Goal: Find specific page/section: Find specific page/section

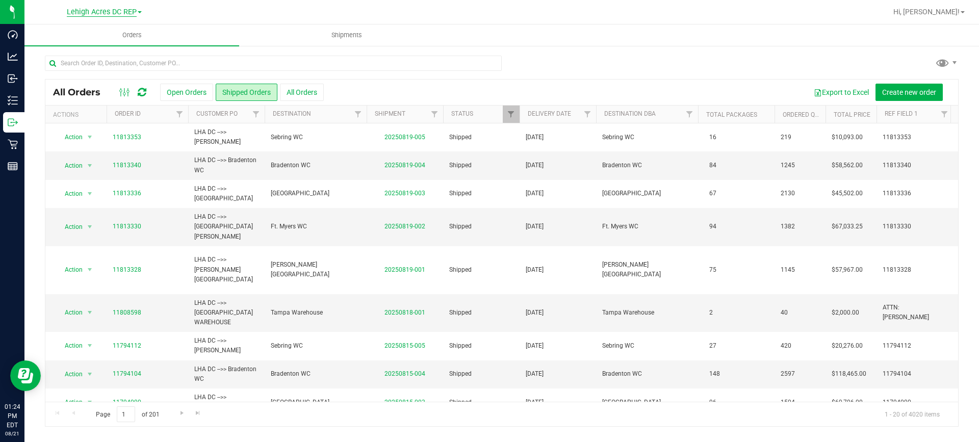
click at [133, 12] on span "Lehigh Acres DC REP" at bounding box center [102, 12] width 70 height 9
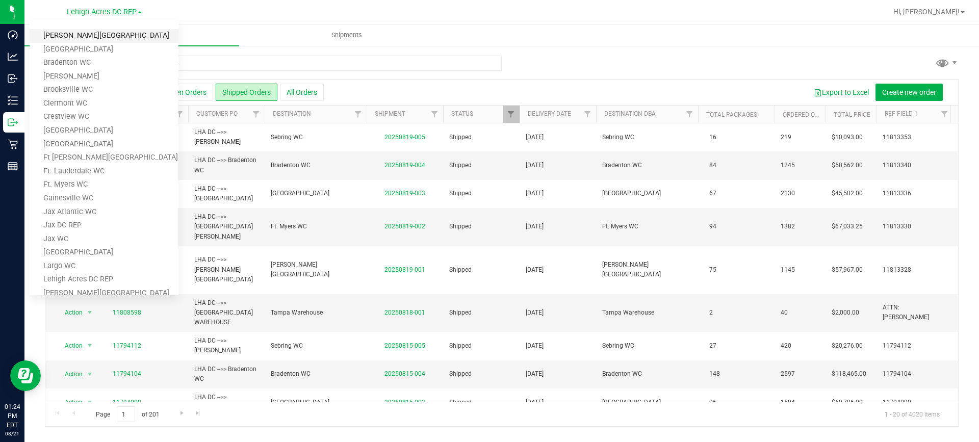
click at [99, 38] on link "[PERSON_NAME][GEOGRAPHIC_DATA]" at bounding box center [104, 36] width 149 height 14
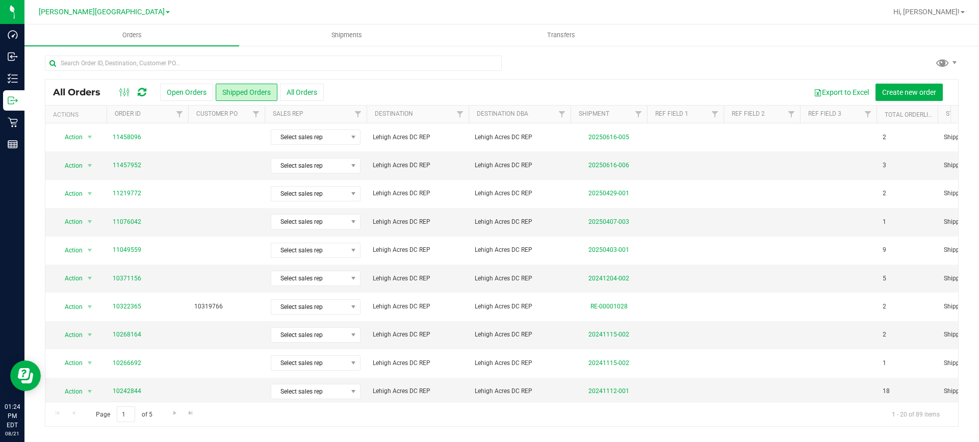
click at [184, 93] on button "Open Orders" at bounding box center [186, 92] width 53 height 17
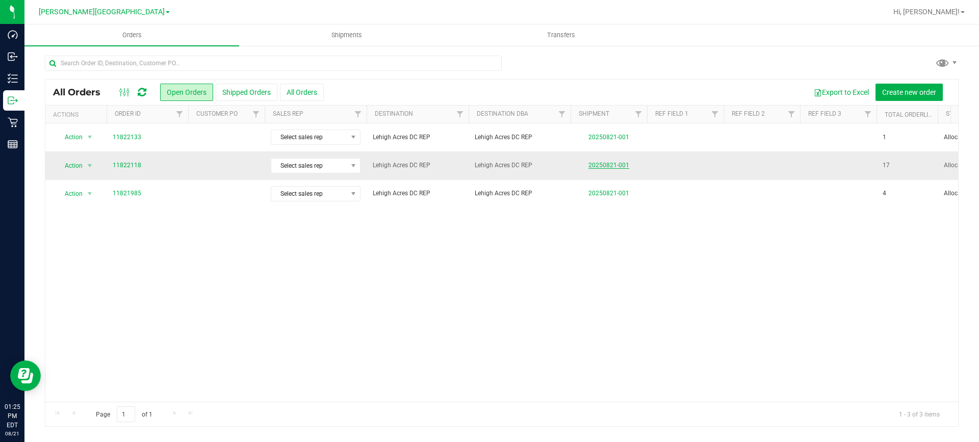
click at [613, 165] on link "20250821-001" at bounding box center [609, 165] width 41 height 7
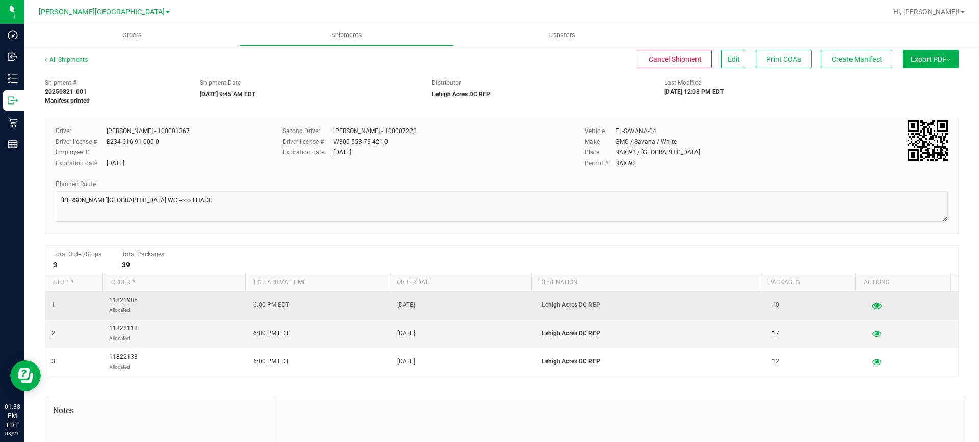
click at [872, 303] on icon "button" at bounding box center [877, 305] width 10 height 7
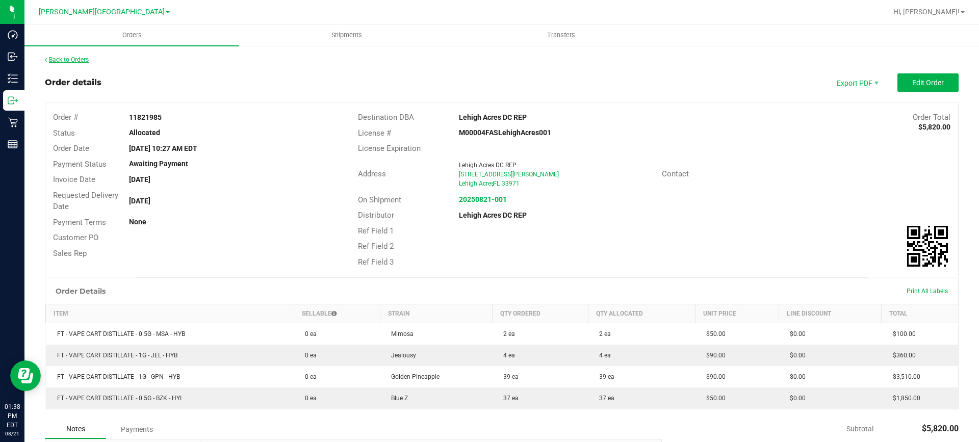
click at [70, 60] on link "Back to Orders" at bounding box center [67, 59] width 44 height 7
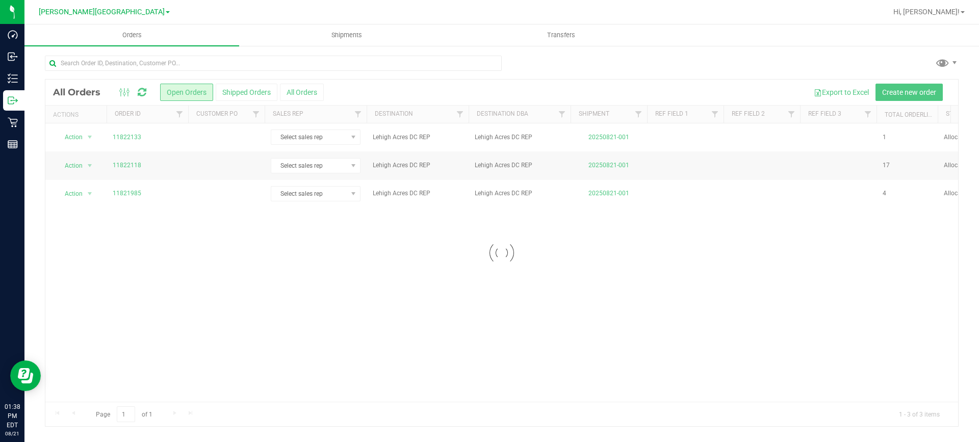
drag, startPoint x: 366, startPoint y: 398, endPoint x: 452, endPoint y: 403, distance: 86.4
click at [452, 403] on div at bounding box center [501, 253] width 913 height 347
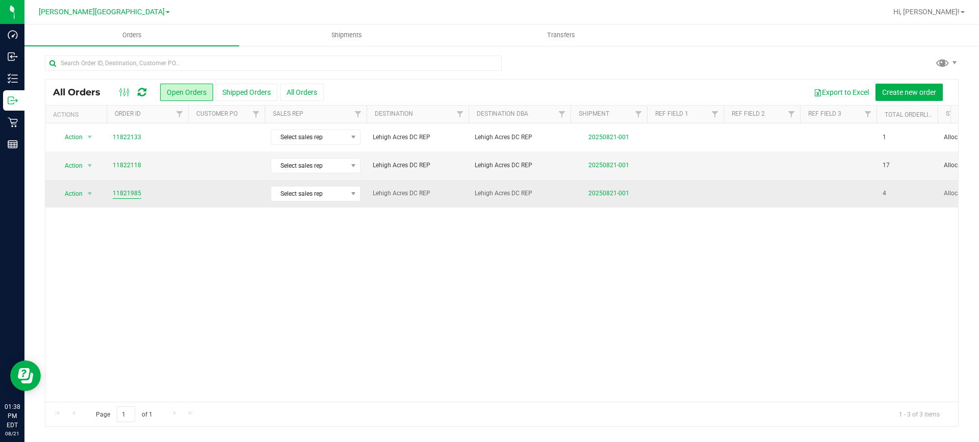
click at [137, 192] on link "11821985" at bounding box center [127, 194] width 29 height 10
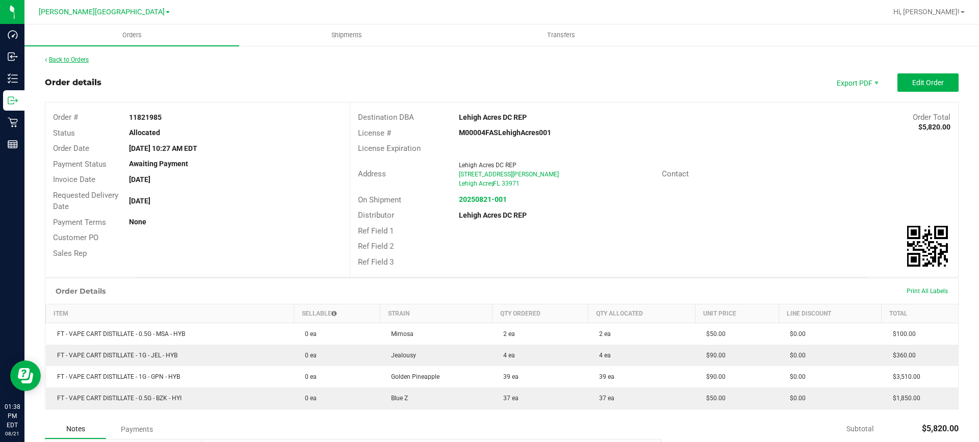
click at [69, 59] on link "Back to Orders" at bounding box center [67, 59] width 44 height 7
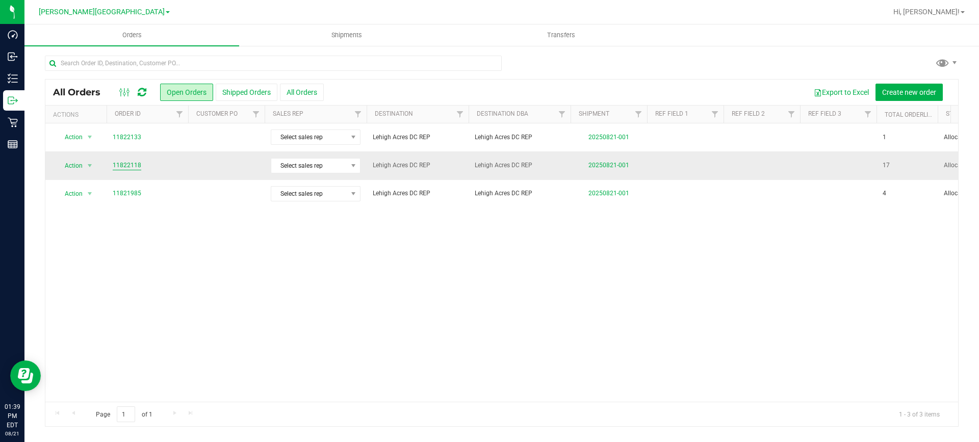
click at [122, 167] on link "11822118" at bounding box center [127, 166] width 29 height 10
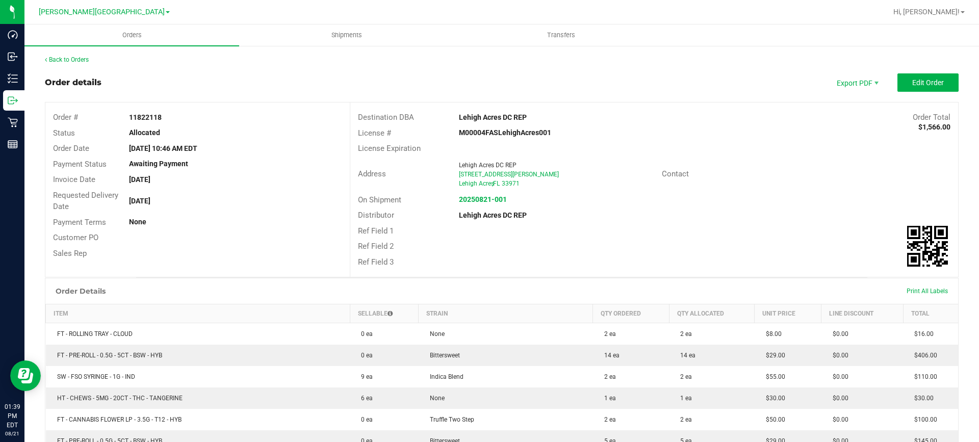
click at [80, 58] on link "Back to Orders" at bounding box center [67, 59] width 44 height 7
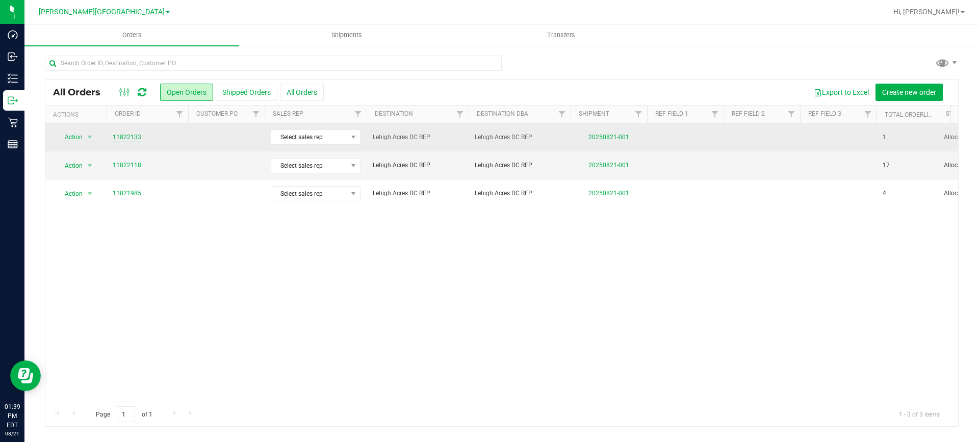
click at [121, 136] on link "11822133" at bounding box center [127, 138] width 29 height 10
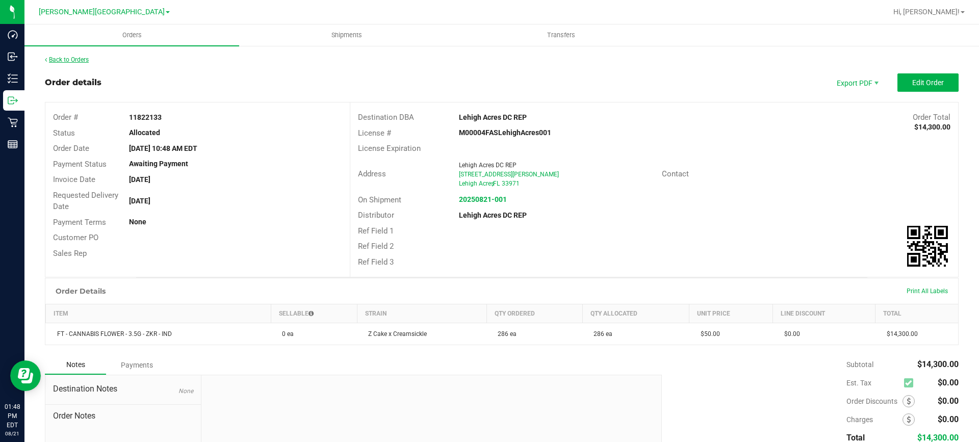
click at [80, 56] on link "Back to Orders" at bounding box center [67, 59] width 44 height 7
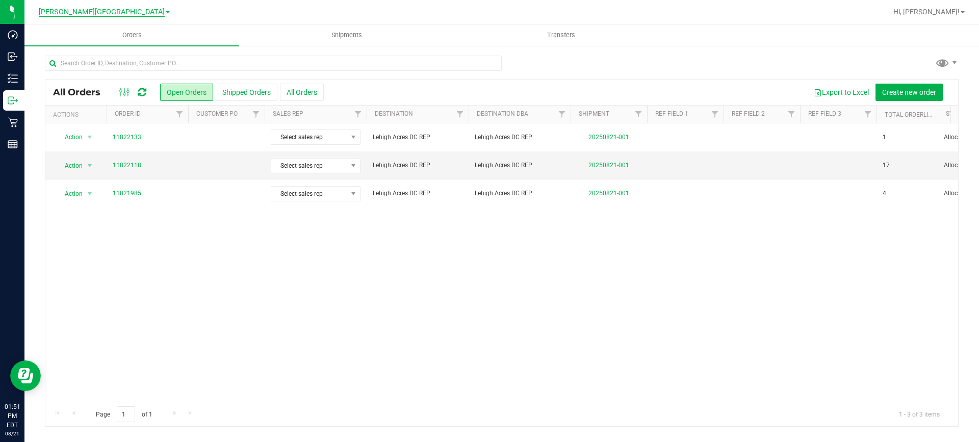
click at [131, 12] on span "[PERSON_NAME][GEOGRAPHIC_DATA]" at bounding box center [102, 12] width 126 height 9
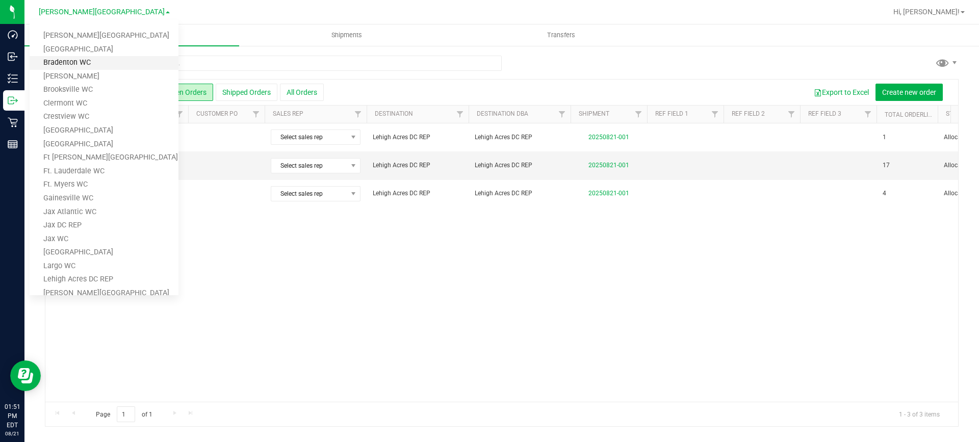
click at [103, 60] on link "Bradenton WC" at bounding box center [104, 63] width 149 height 14
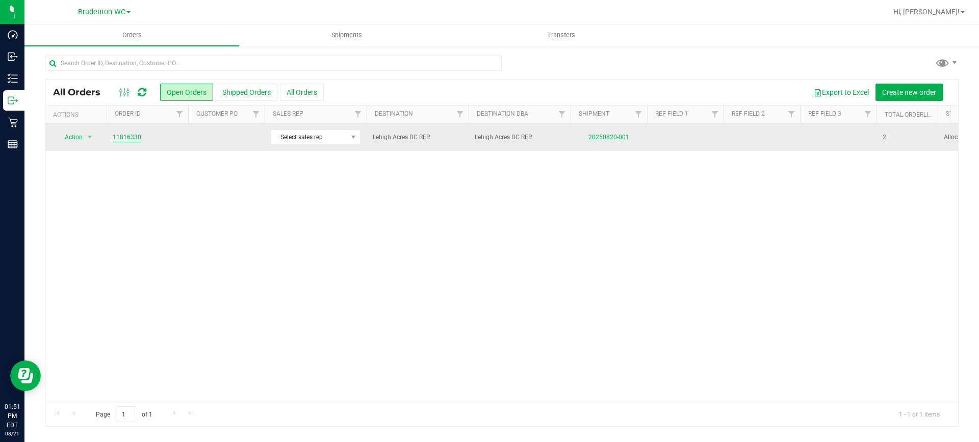
click at [123, 138] on link "11816330" at bounding box center [127, 138] width 29 height 10
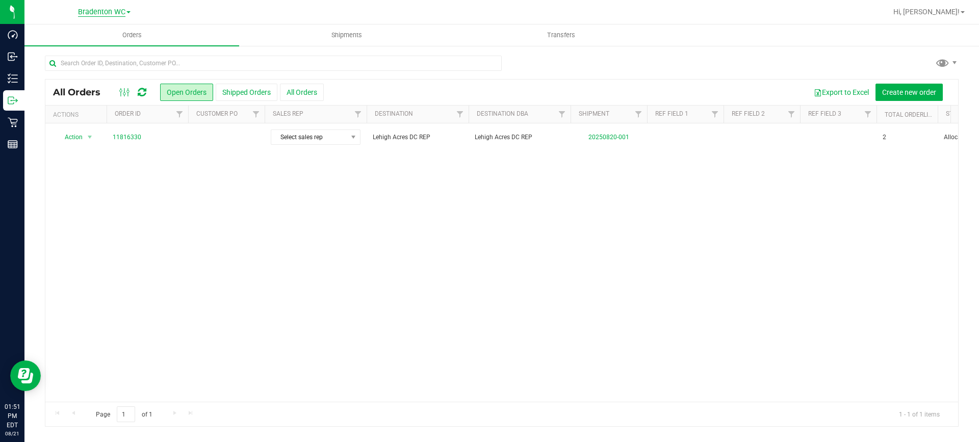
click at [124, 12] on span "Bradenton WC" at bounding box center [101, 12] width 47 height 9
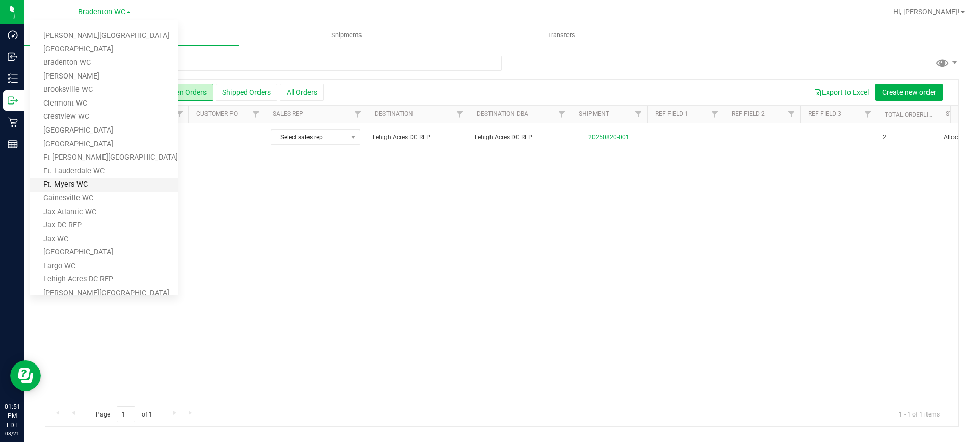
click at [93, 184] on link "Ft. Myers WC" at bounding box center [104, 185] width 149 height 14
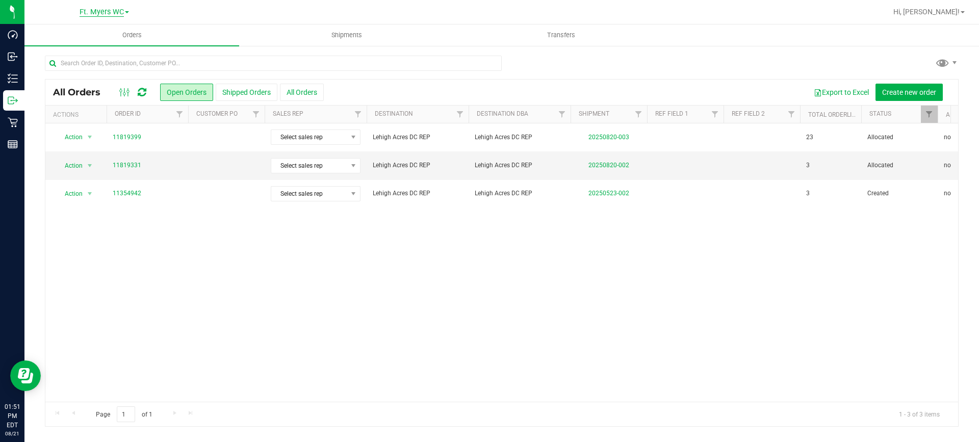
click at [110, 16] on span "Ft. Myers WC" at bounding box center [102, 12] width 44 height 9
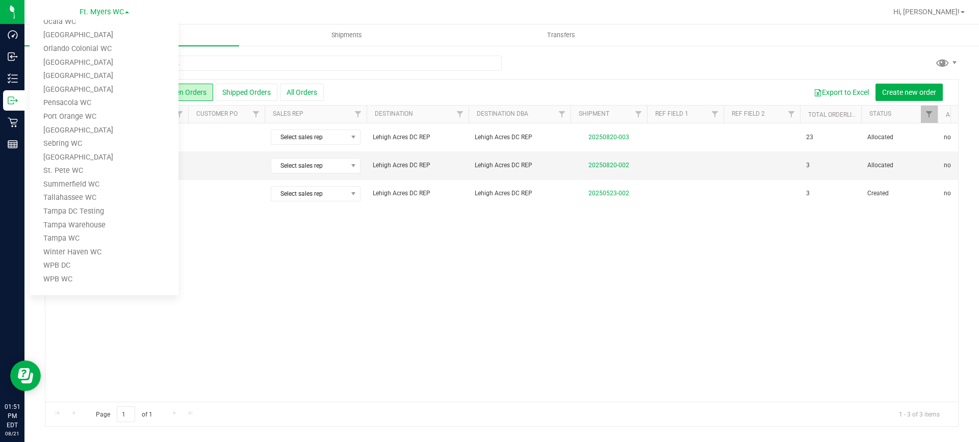
scroll to position [186, 0]
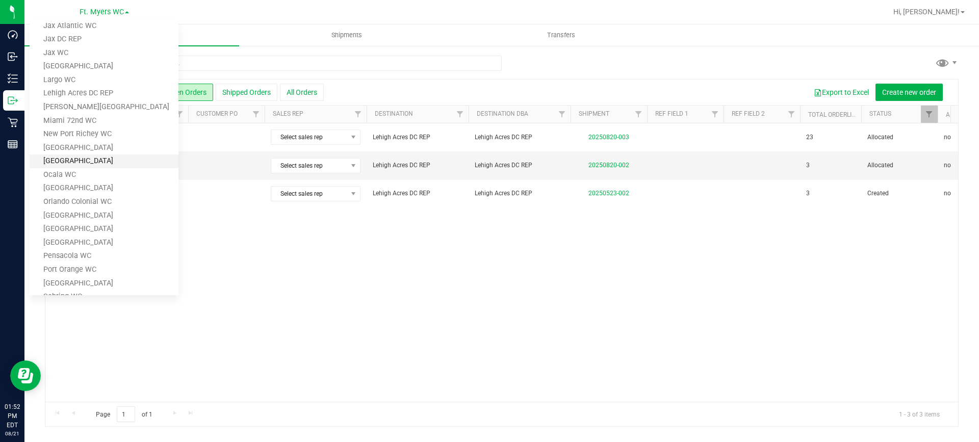
click at [105, 158] on link "[GEOGRAPHIC_DATA]" at bounding box center [104, 162] width 149 height 14
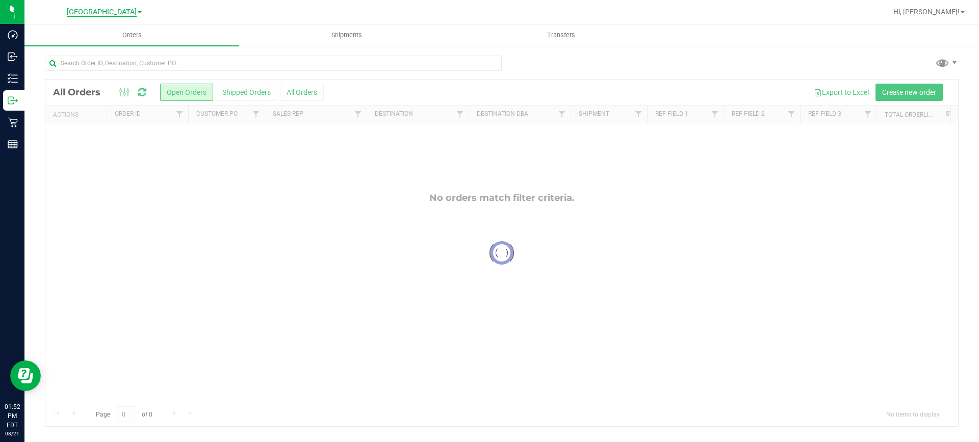
click at [110, 14] on span "[GEOGRAPHIC_DATA]" at bounding box center [102, 12] width 70 height 9
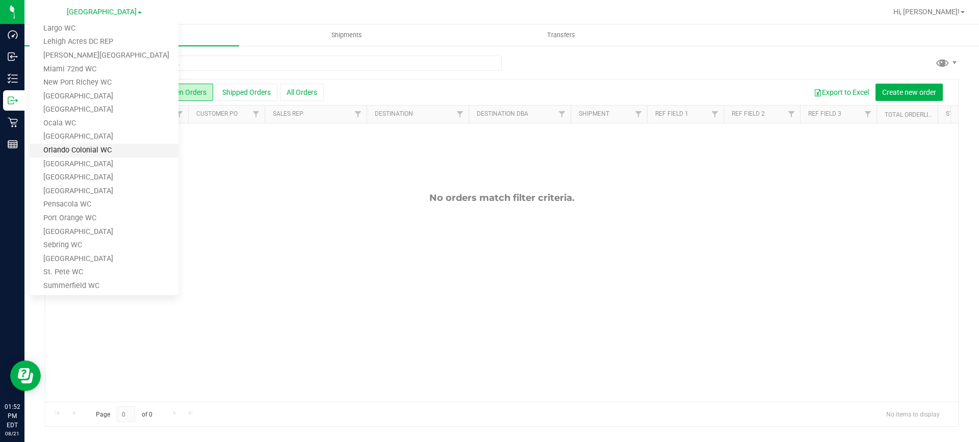
scroll to position [237, 0]
click at [112, 244] on link "Sebring WC" at bounding box center [104, 246] width 149 height 14
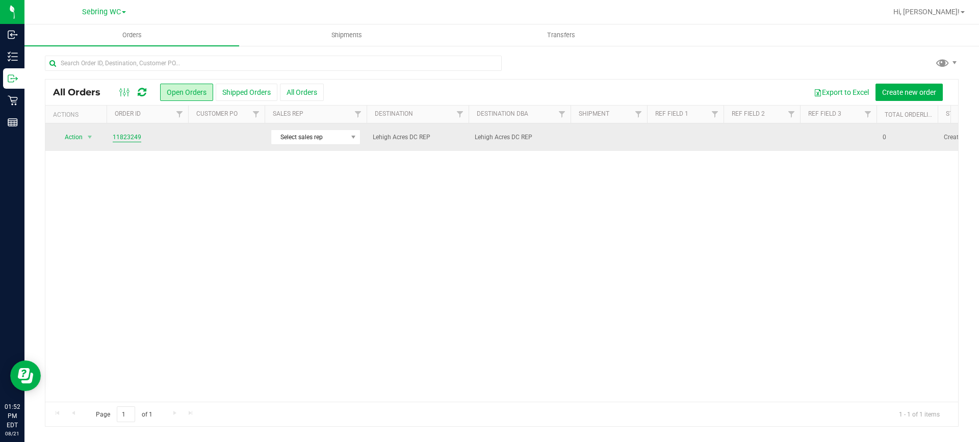
click at [116, 136] on link "11823249" at bounding box center [127, 138] width 29 height 10
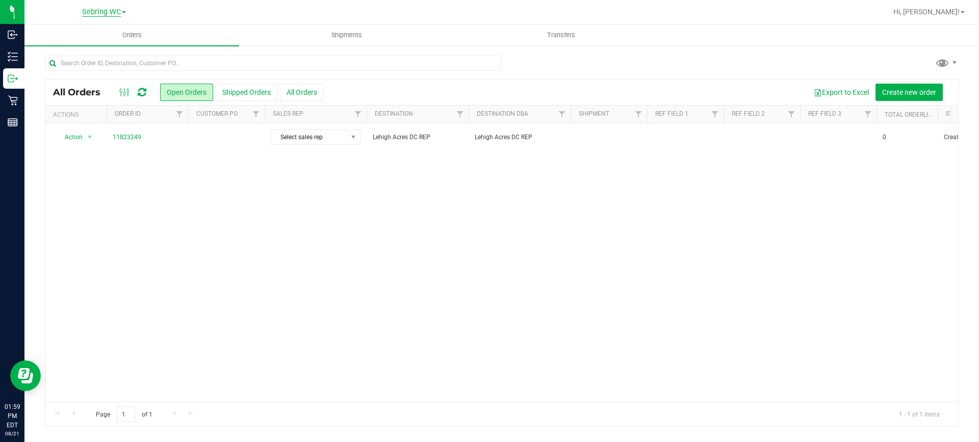
click at [118, 13] on span "Sebring WC" at bounding box center [101, 12] width 39 height 9
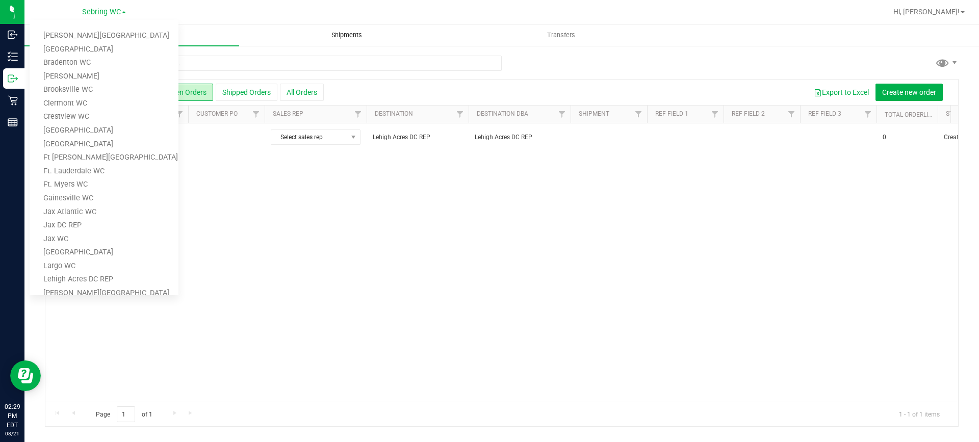
click at [428, 37] on uib-tab-heading "Shipments" at bounding box center [347, 35] width 214 height 20
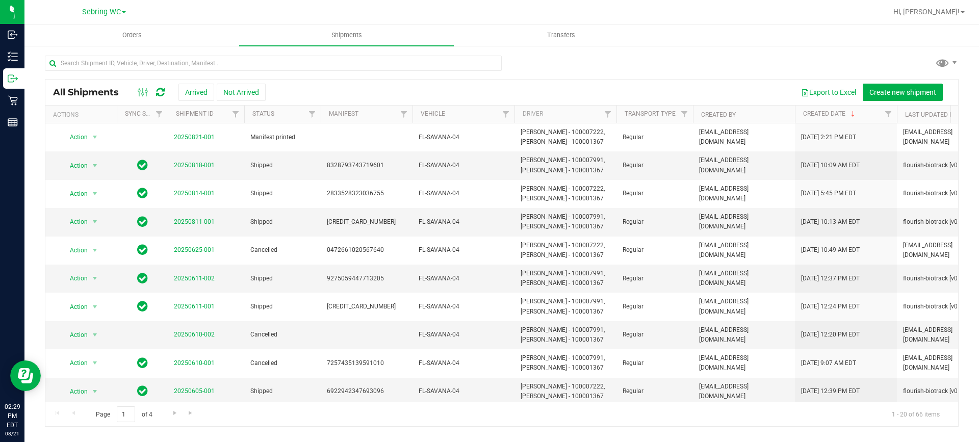
click at [119, 6] on div "Sebring WC Bonita Springs WC Boynton Beach WC Bradenton WC Brandon WC Brooksvil…" at bounding box center [104, 12] width 44 height 12
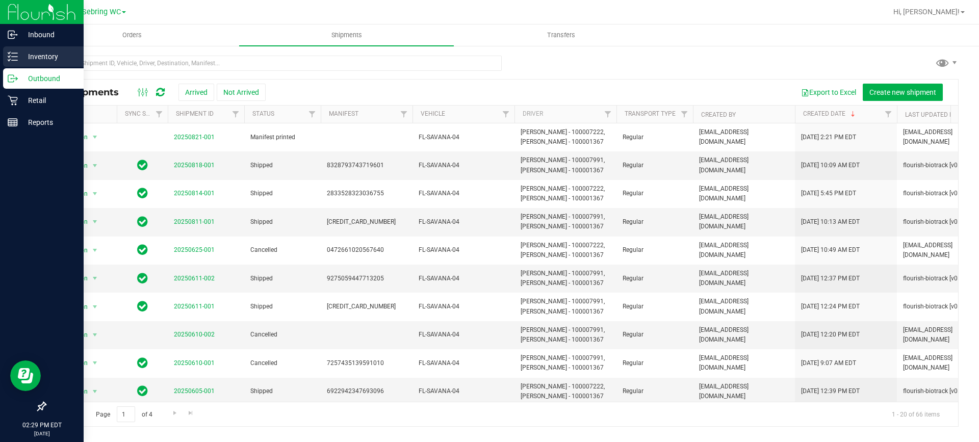
click at [43, 52] on p "Inventory" at bounding box center [48, 56] width 61 height 12
